Goal: Book appointment/travel/reservation

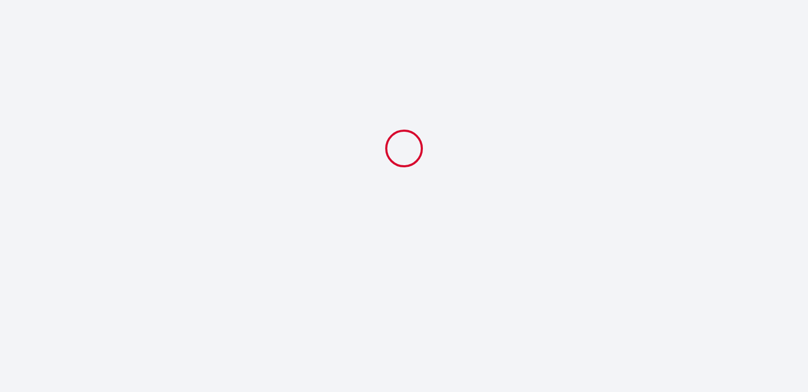
select select
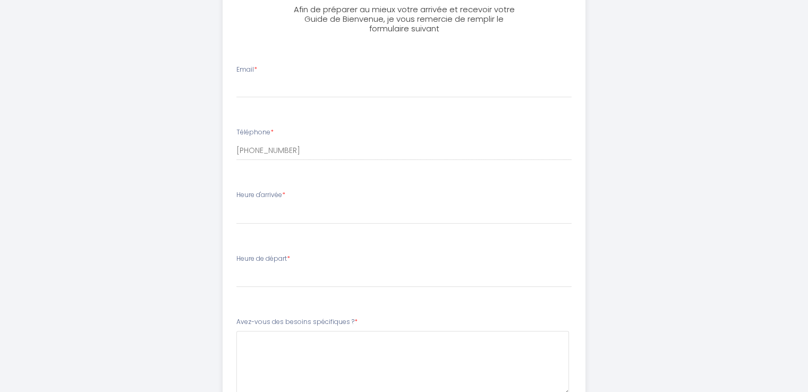
scroll to position [473, 0]
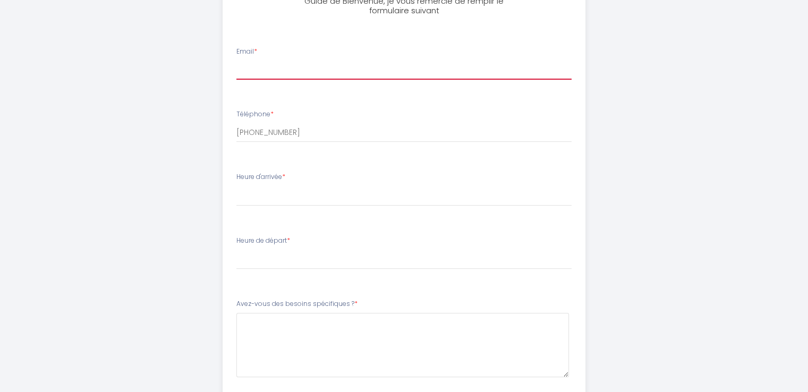
click at [344, 73] on input "Email *" at bounding box center [403, 70] width 335 height 19
type input "[EMAIL_ADDRESS][DOMAIN_NAME]"
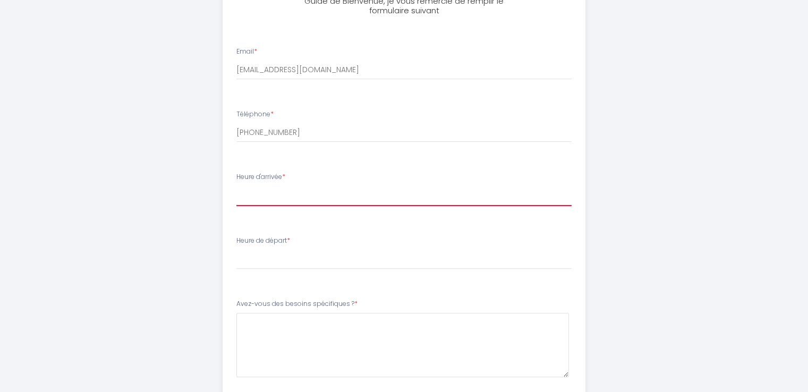
click at [310, 194] on select "16:00 16:30 17:00 17:30 18:00 18:30 19:00 19:30 20:00 20:30 21:00 21:30 22:00 2…" at bounding box center [403, 196] width 335 height 20
click at [161, 199] on div "[PERSON_NAME]· "Le Léonard" Châteaux, [GEOGRAPHIC_DATA]-ville Afin de préparer …" at bounding box center [404, 51] width 544 height 1049
click at [284, 192] on select "16:00 16:30 17:00 17:30 18:00 18:30 19:00 19:30 20:00 20:30 21:00 21:30 22:00 2…" at bounding box center [403, 196] width 335 height 20
click at [275, 192] on select "16:00 16:30 17:00 17:30 18:00 18:30 19:00 19:30 20:00 20:30 21:00 21:30 22:00 2…" at bounding box center [403, 196] width 335 height 20
select select "17:30"
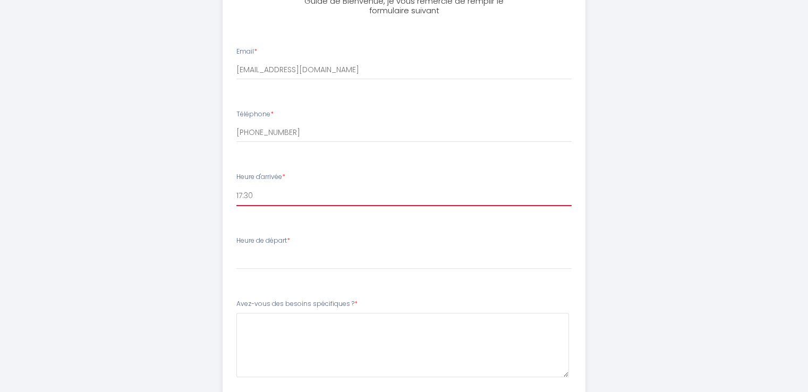
click at [236, 186] on select "16:00 16:30 17:00 17:30 18:00 18:30 19:00 19:30 20:00 20:30 21:00 21:30 22:00 2…" at bounding box center [403, 196] width 335 height 20
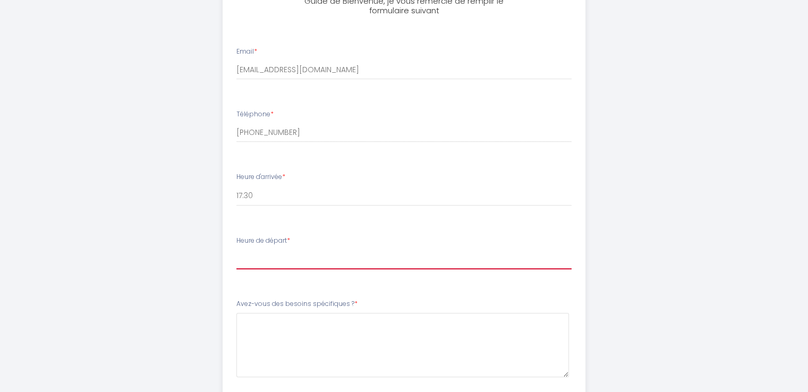
click at [298, 258] on select "00:00 00:30 01:00 01:30 02:00 02:30 03:00 03:30 04:00 04:30 05:00 05:30 06:00 0…" at bounding box center [403, 259] width 335 height 20
click at [334, 266] on select "00:00 00:30 01:00 01:30 02:00 02:30 03:00 03:30 04:00 04:30 05:00 05:30 06:00 0…" at bounding box center [403, 259] width 335 height 20
select select "07:30"
click at [236, 249] on select "00:00 00:30 01:00 01:30 02:00 02:30 03:00 03:30 04:00 04:30 05:00 05:30 06:00 0…" at bounding box center [403, 259] width 335 height 20
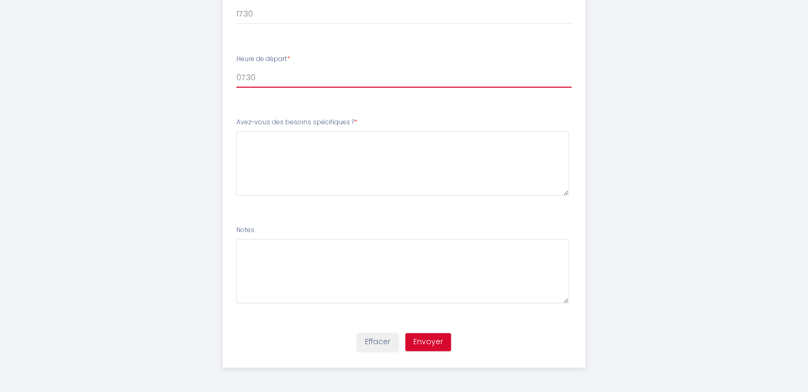
scroll to position [656, 0]
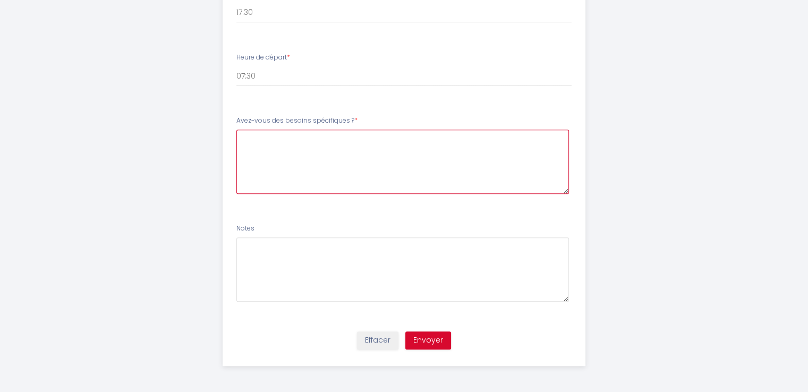
click at [319, 162] on \?4 at bounding box center [402, 162] width 333 height 64
type \?4 "-"
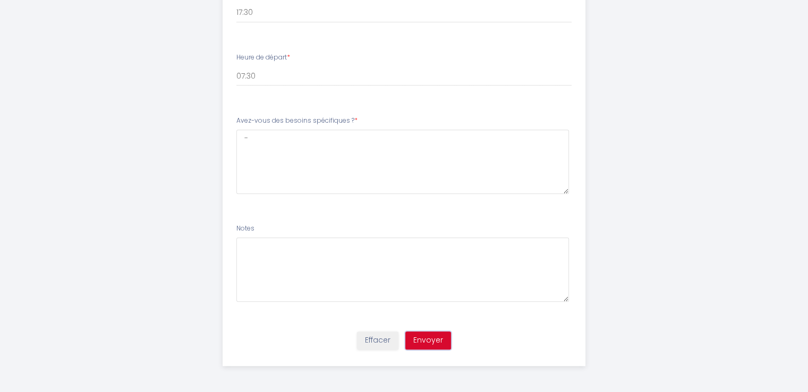
click at [436, 343] on button "Envoyer" at bounding box center [428, 341] width 46 height 18
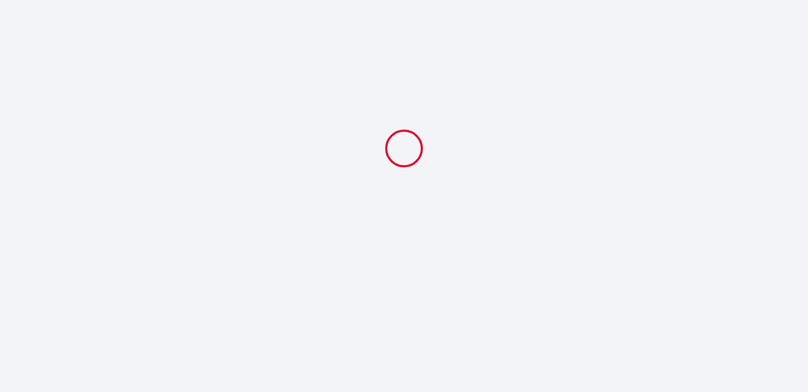
scroll to position [0, 0]
select select "17:30"
select select "07:30"
